Goal: Contribute content: Add original content to the website for others to see

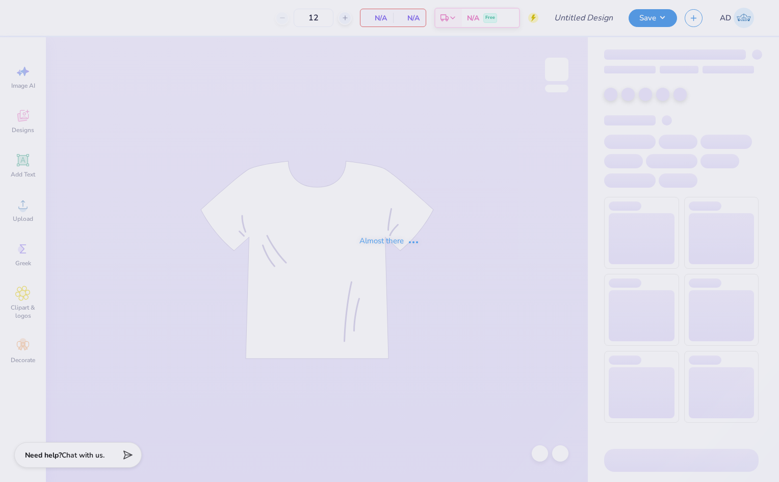
type input "Tshirt Fall 25"
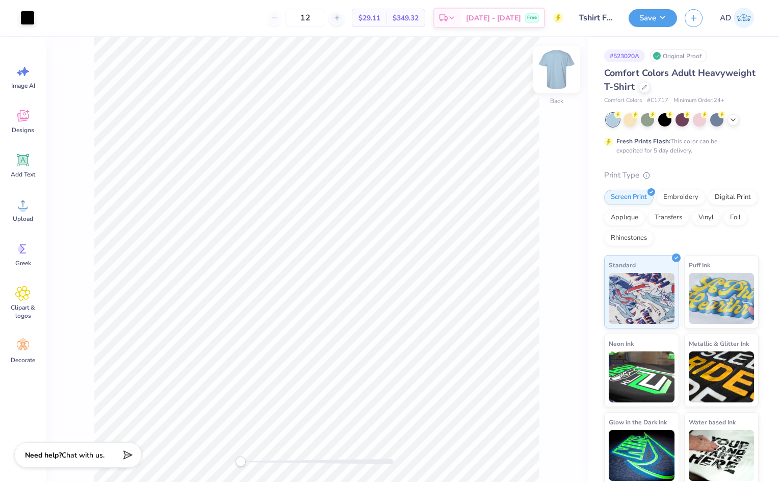
click at [557, 68] on img at bounding box center [557, 69] width 41 height 41
click at [21, 215] on span "Upload" at bounding box center [23, 219] width 20 height 8
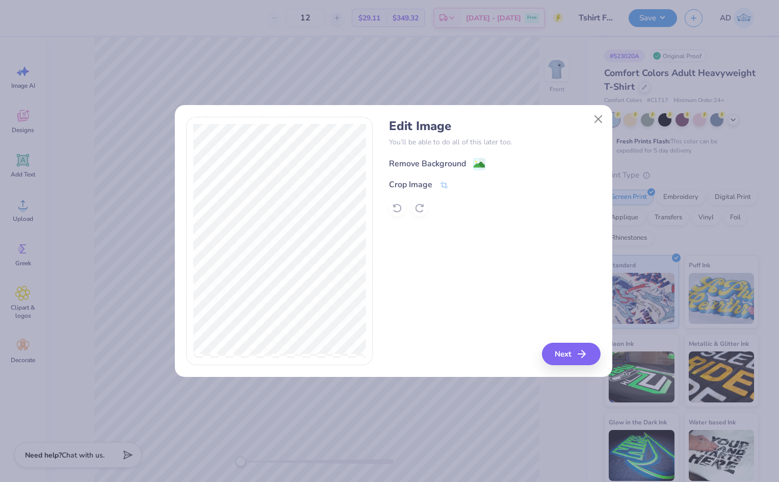
click at [455, 166] on div "Remove Background" at bounding box center [427, 164] width 77 height 12
click at [571, 354] on div "Edit Image You’ll be able to do all of this later too. Remove Background Crop I…" at bounding box center [495, 241] width 212 height 249
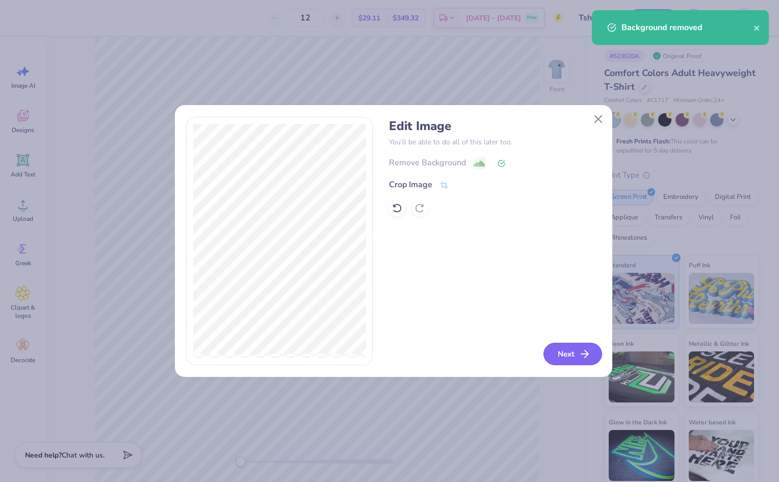
click at [572, 356] on button "Next" at bounding box center [573, 354] width 59 height 22
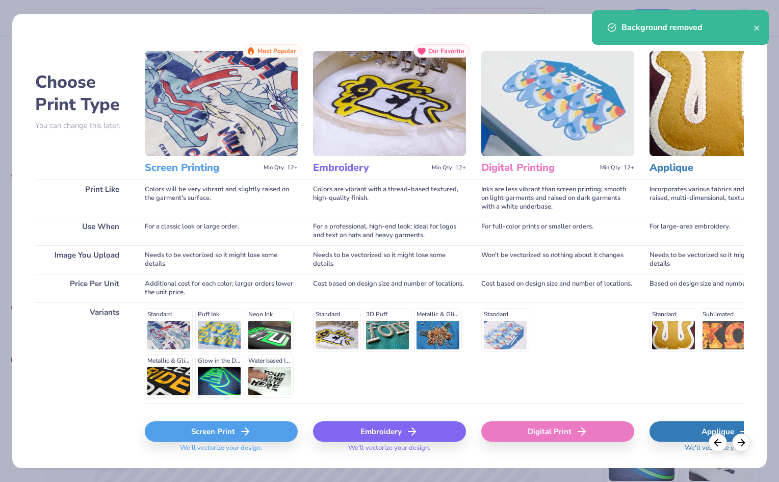
click at [251, 429] on div "Screen Print" at bounding box center [221, 431] width 153 height 20
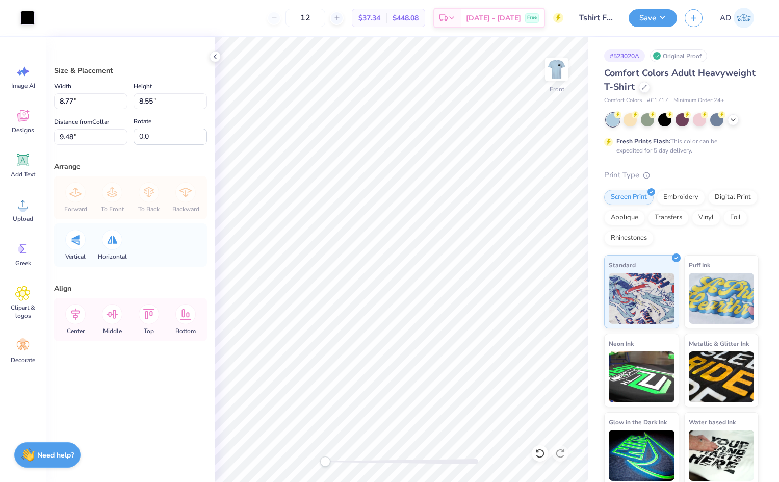
type input "9.84"
type input "9.59"
type input "8.44"
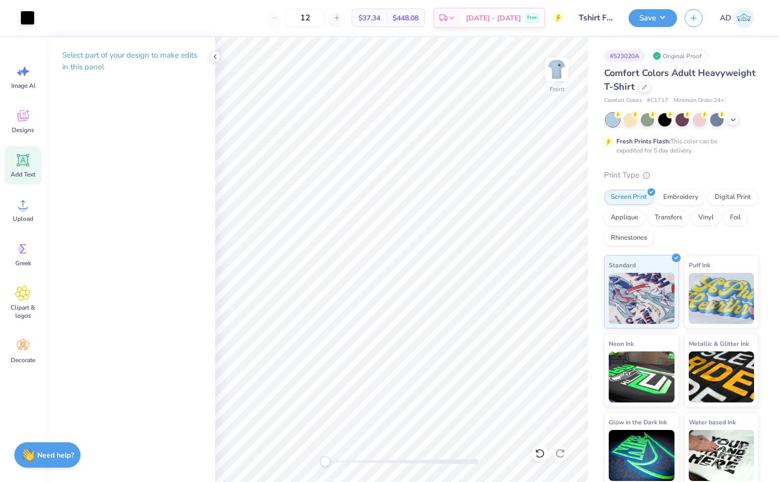
click at [20, 162] on icon at bounding box center [23, 161] width 10 height 10
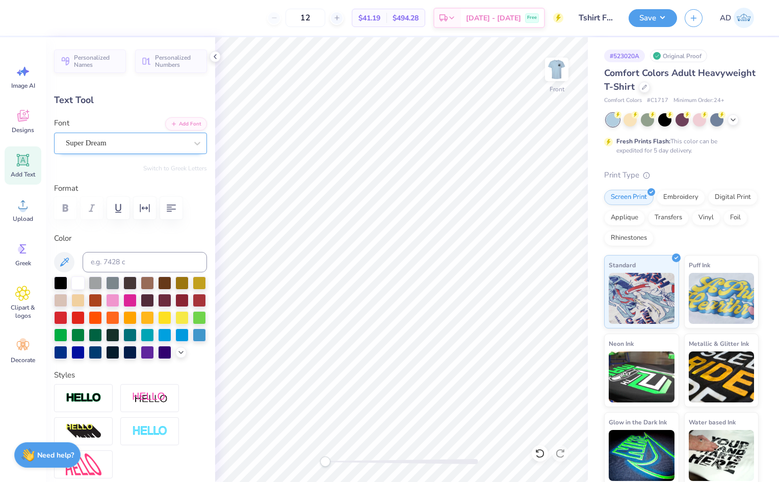
click at [98, 146] on div "Super Dream" at bounding box center [126, 143] width 123 height 16
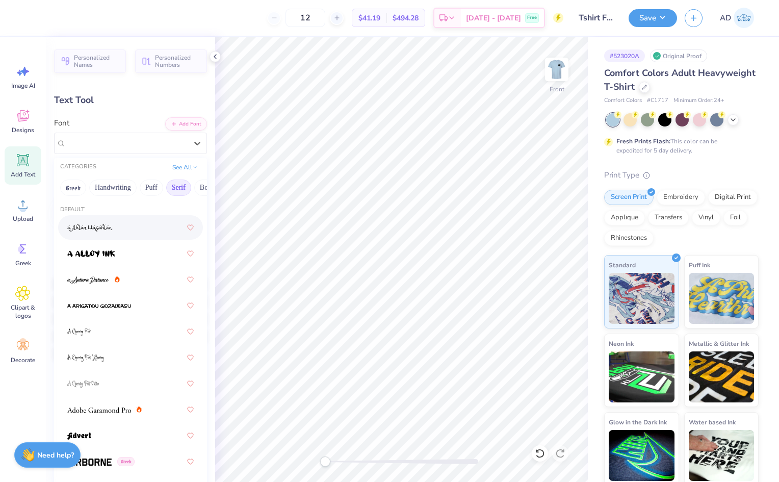
click at [173, 185] on button "Serif" at bounding box center [178, 188] width 25 height 16
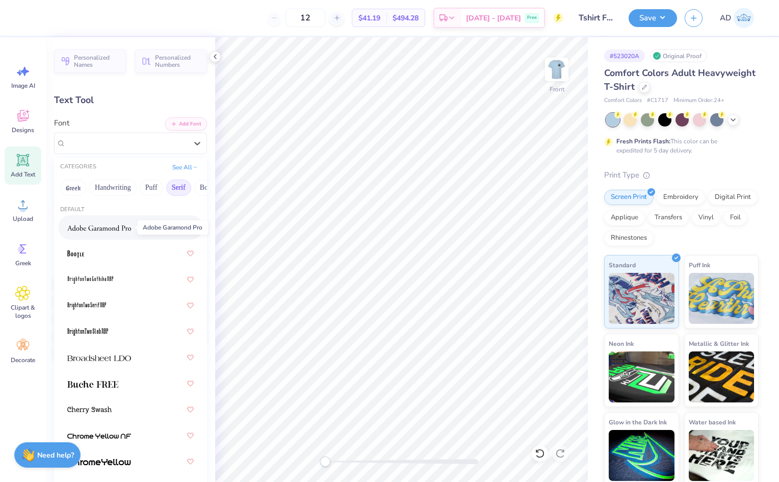
click at [111, 230] on img at bounding box center [99, 227] width 64 height 7
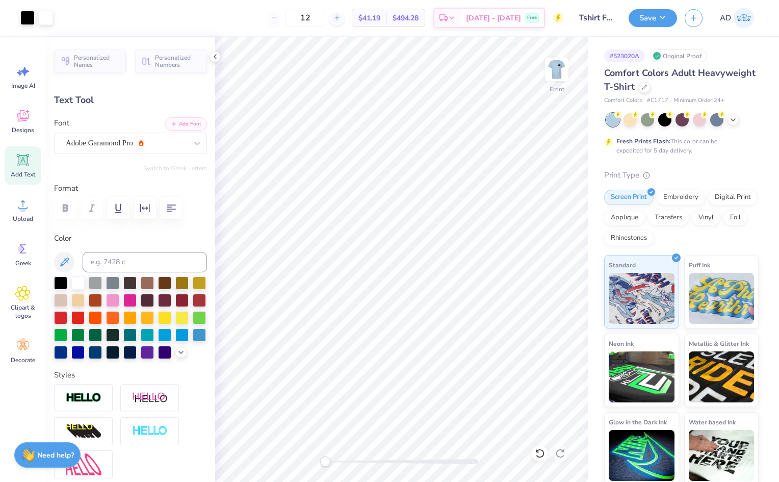
type input "5.95"
type input "1.64"
type textarea "Bentley"
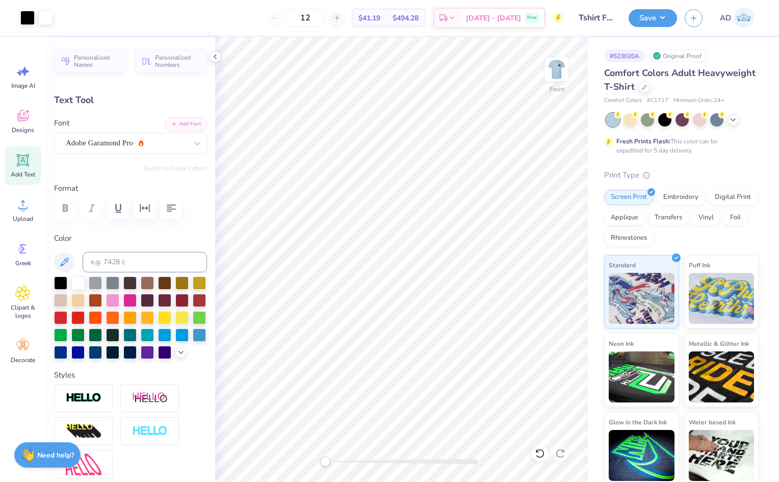
type input "6.79"
type input "2.27"
type input "12.62"
